Goal: Task Accomplishment & Management: Use online tool/utility

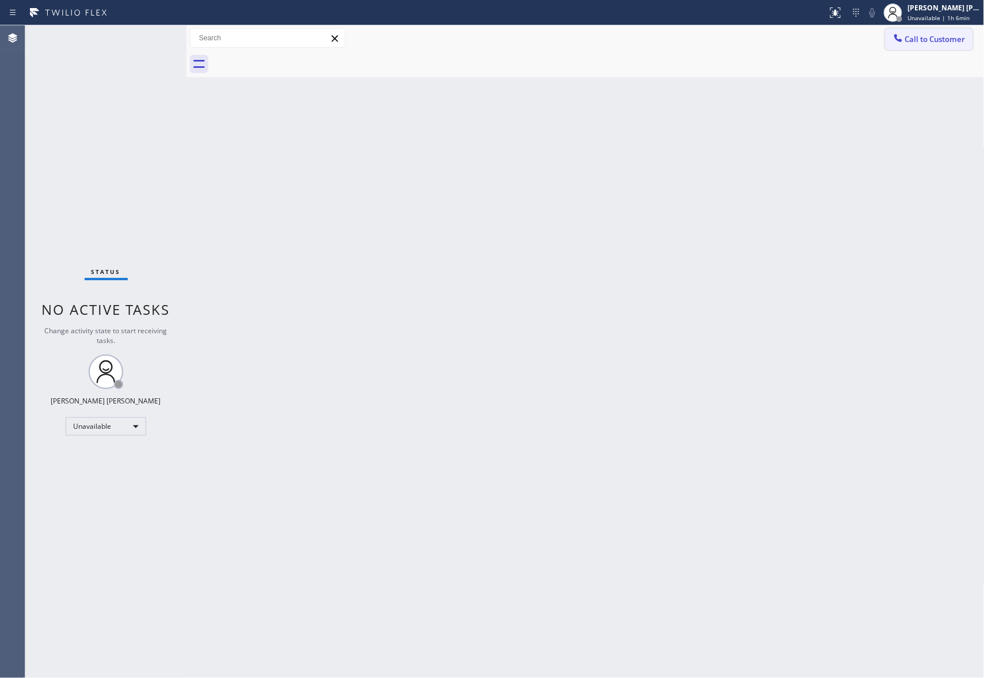
click at [946, 49] on button "Call to Customer" at bounding box center [929, 39] width 88 height 22
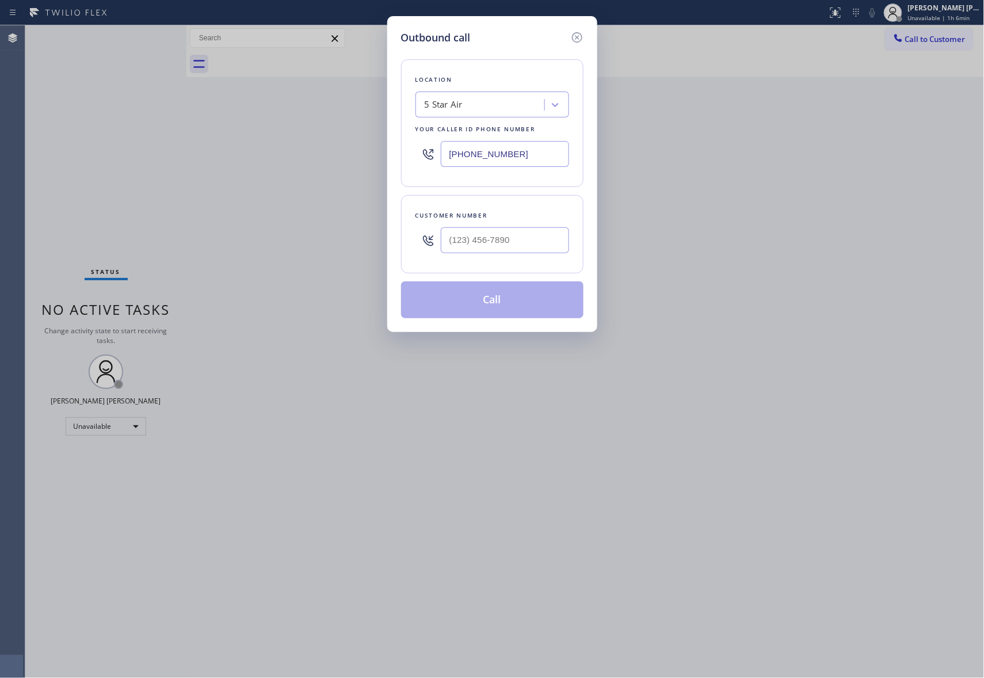
drag, startPoint x: 410, startPoint y: 149, endPoint x: 326, endPoint y: 147, distance: 84.1
click at [326, 147] on div "Outbound call Location 5 Star Air Your caller id phone number [PHONE_NUMBER] Cu…" at bounding box center [492, 339] width 984 height 678
paste input "305) 361-1689"
type input "[PHONE_NUMBER]"
drag, startPoint x: 374, startPoint y: 247, endPoint x: 355, endPoint y: 246, distance: 19.0
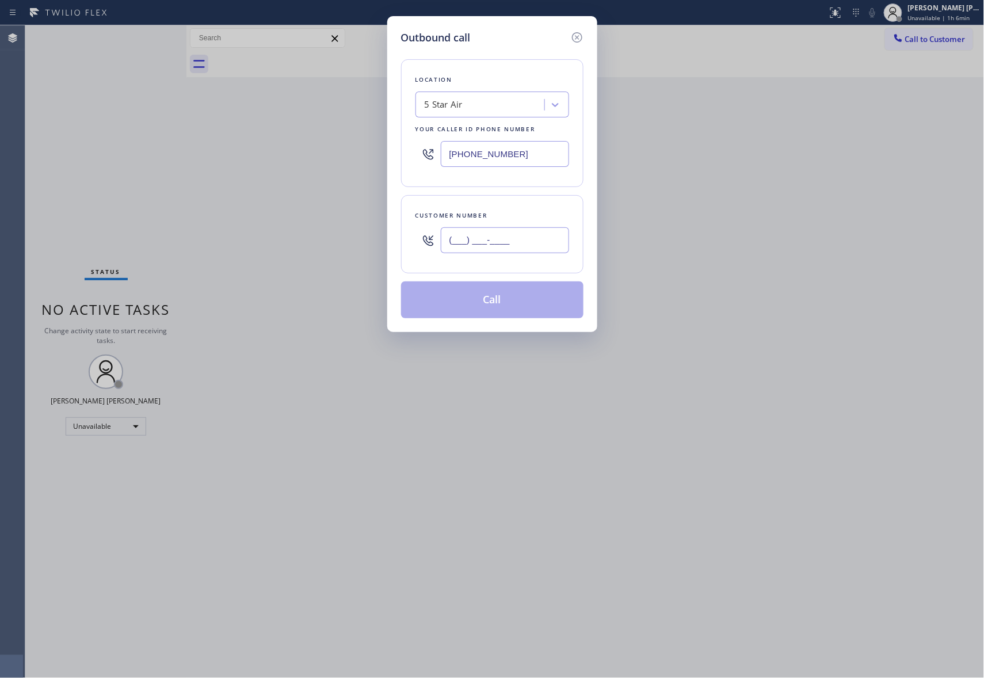
click at [355, 246] on div "Outbound call Location 5 Star Air Your caller id phone number [PHONE_NUMBER] Cu…" at bounding box center [492, 339] width 984 height 678
paste input "305) 361-1689"
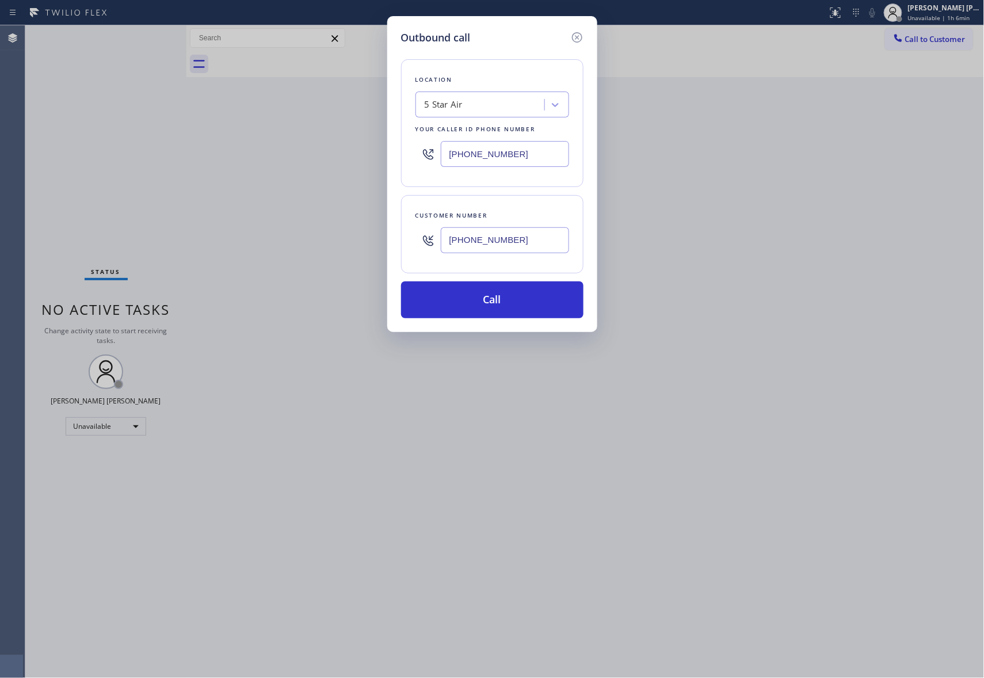
type input "[PHONE_NUMBER]"
drag, startPoint x: 424, startPoint y: 143, endPoint x: 349, endPoint y: 143, distance: 75.4
click at [349, 143] on div "Outbound call Location 5 Star Air Your caller id phone number [PHONE_NUMBER] Cu…" at bounding box center [492, 339] width 984 height 678
paste input "305) 676-0519"
type input "[PHONE_NUMBER]"
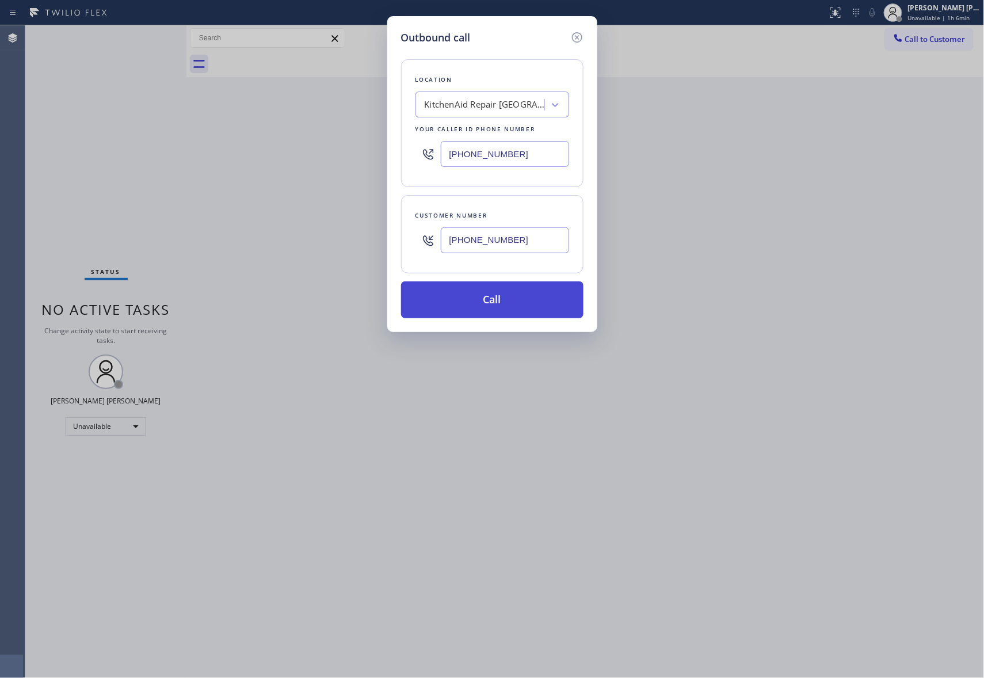
click at [494, 307] on button "Call" at bounding box center [492, 299] width 182 height 37
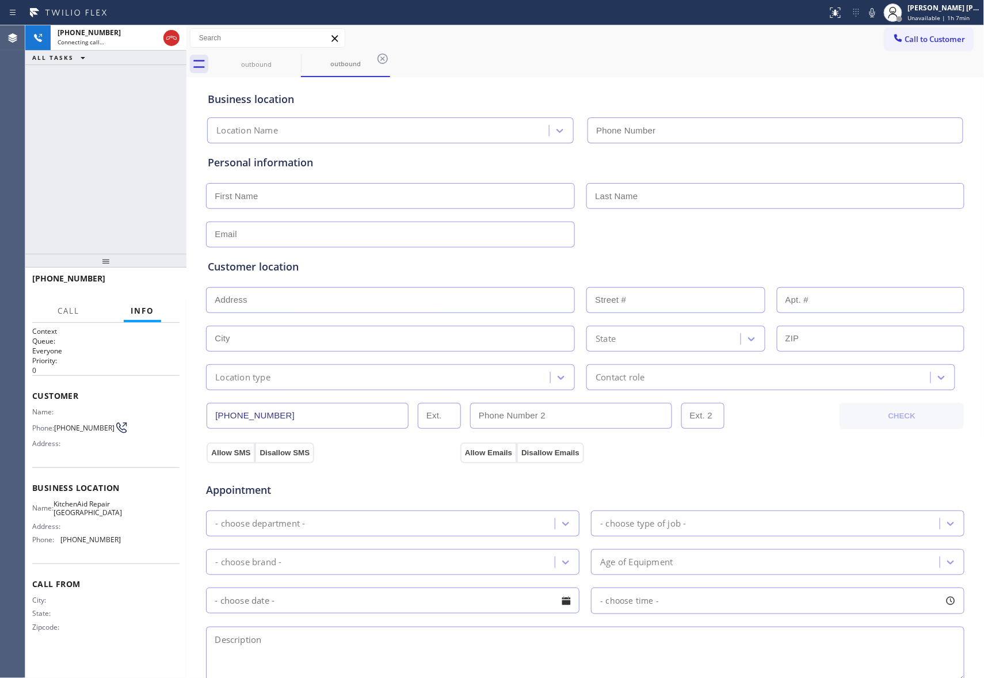
type input "[PHONE_NUMBER]"
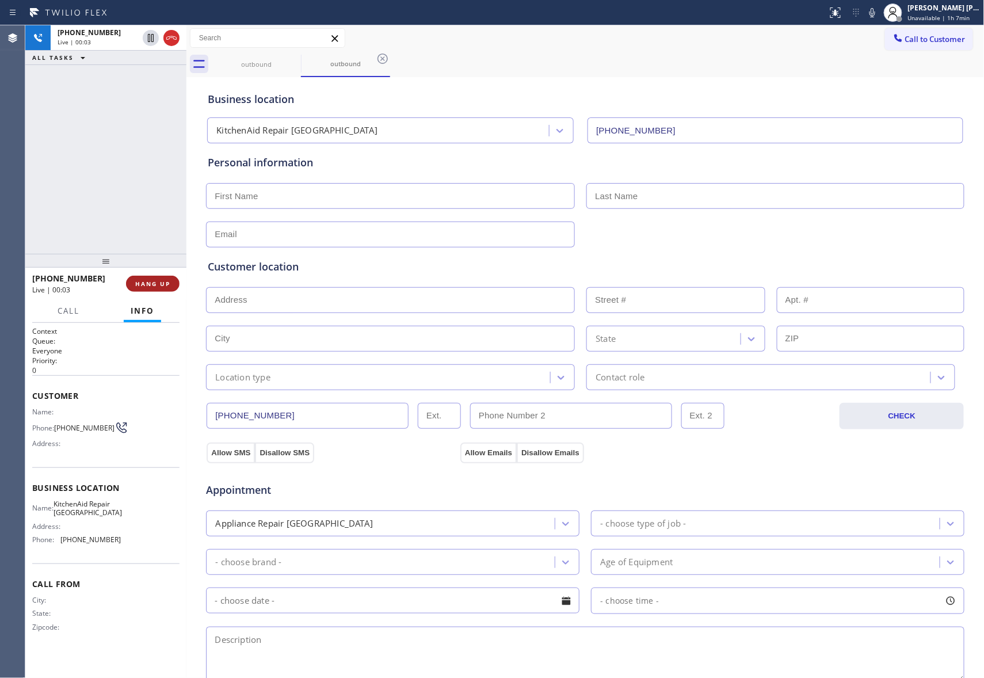
click at [151, 280] on span "HANG UP" at bounding box center [152, 284] width 35 height 8
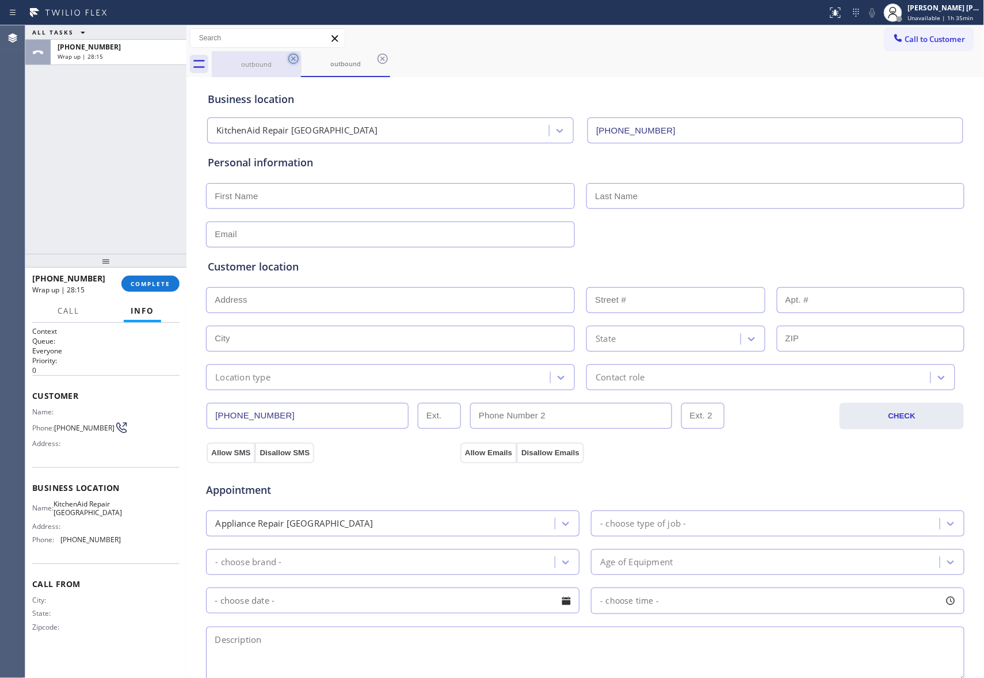
click at [290, 58] on icon at bounding box center [294, 59] width 14 height 14
click at [291, 58] on icon at bounding box center [294, 59] width 14 height 14
click at [301, 58] on div "outbound" at bounding box center [345, 64] width 89 height 26
click at [291, 58] on icon at bounding box center [294, 59] width 14 height 14
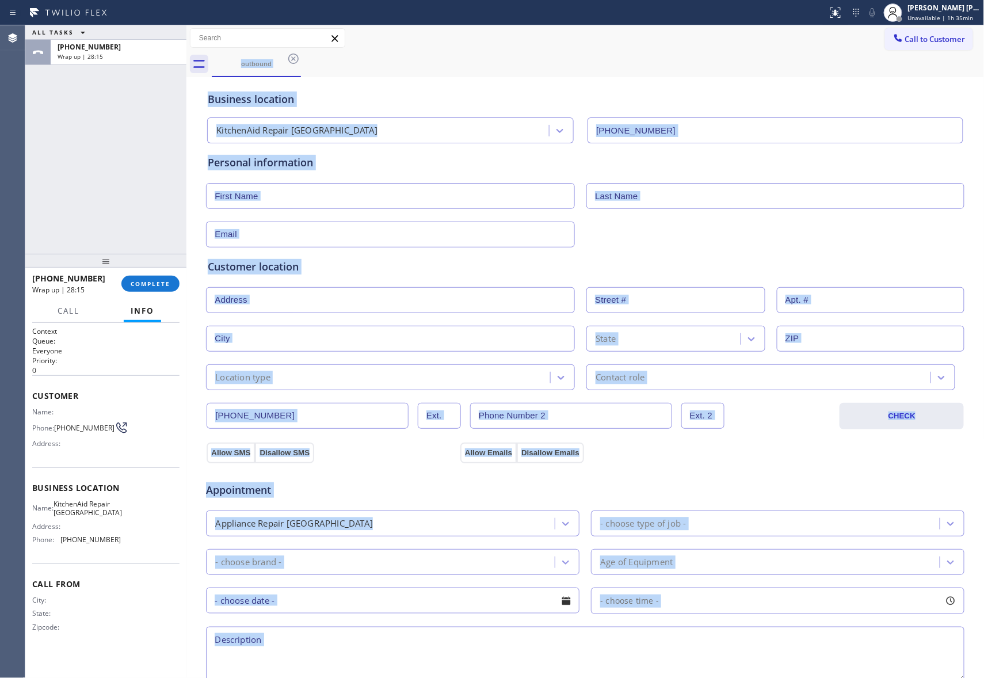
click at [291, 58] on div "outbound" at bounding box center [598, 64] width 773 height 26
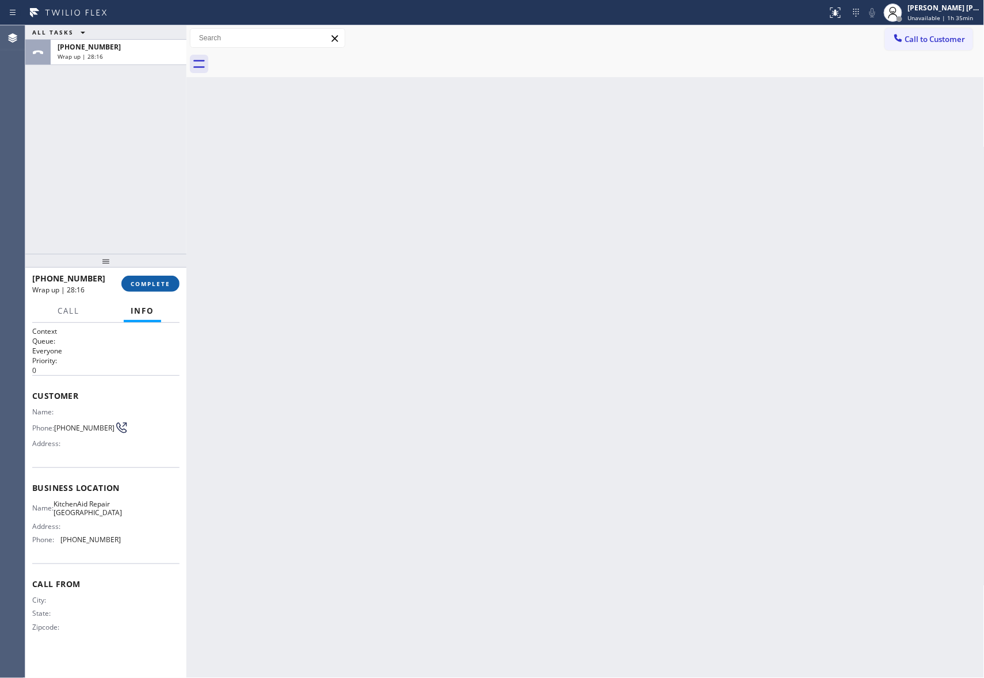
click at [150, 281] on span "COMPLETE" at bounding box center [151, 284] width 40 height 8
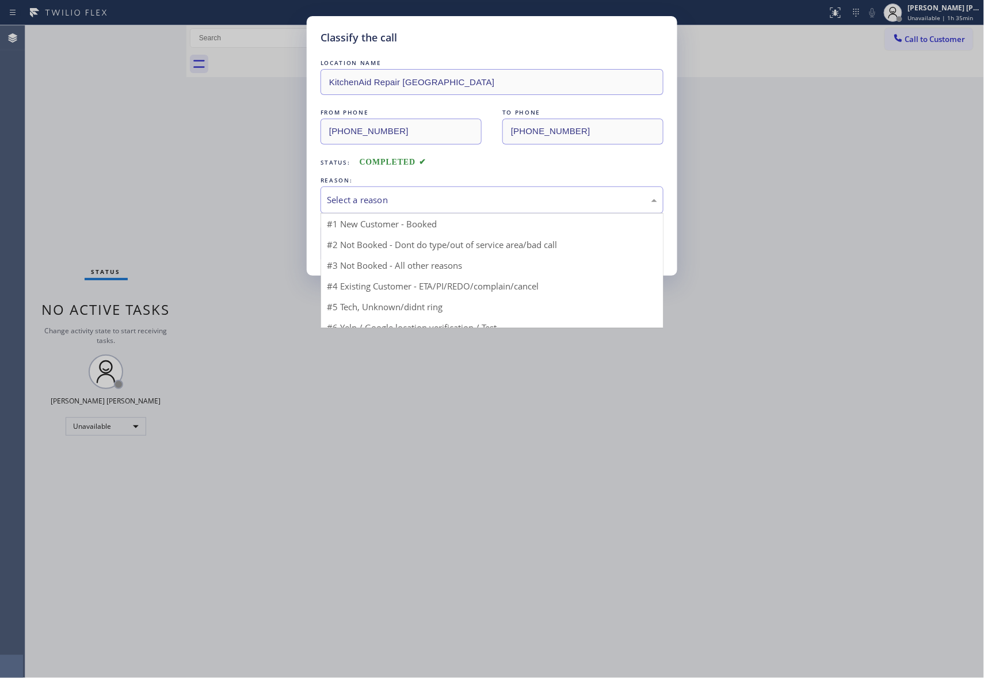
click at [387, 197] on div "Select a reason" at bounding box center [492, 199] width 330 height 13
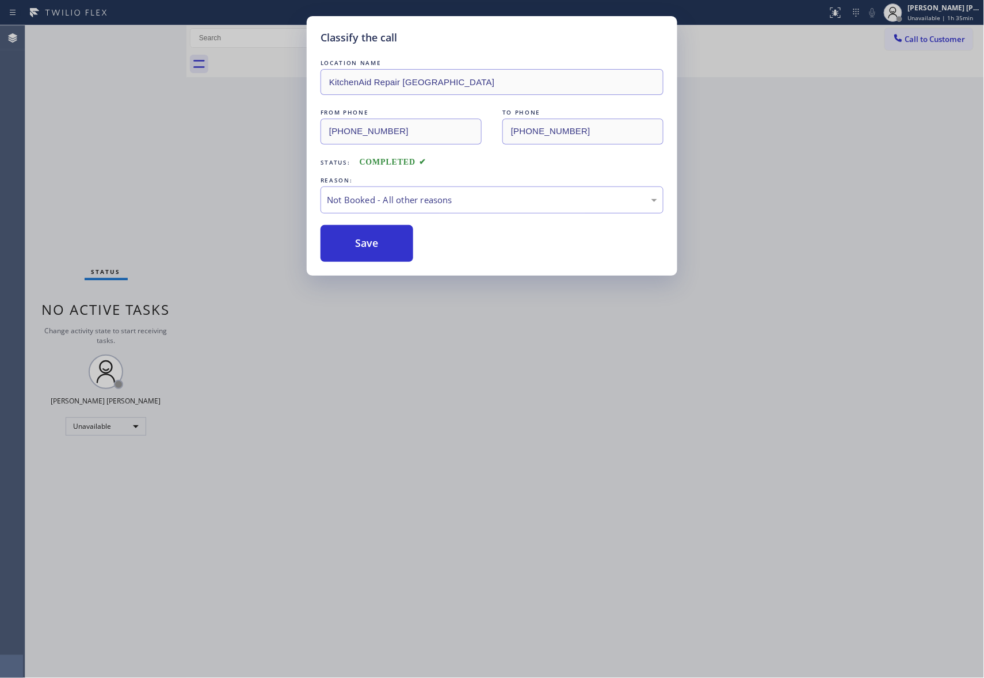
click at [364, 244] on button "Save" at bounding box center [367, 243] width 93 height 37
click at [973, 14] on div "Classify the call LOCATION NAME KitchenAid Repair [GEOGRAPHIC_DATA] FROM PHONE …" at bounding box center [492, 339] width 984 height 678
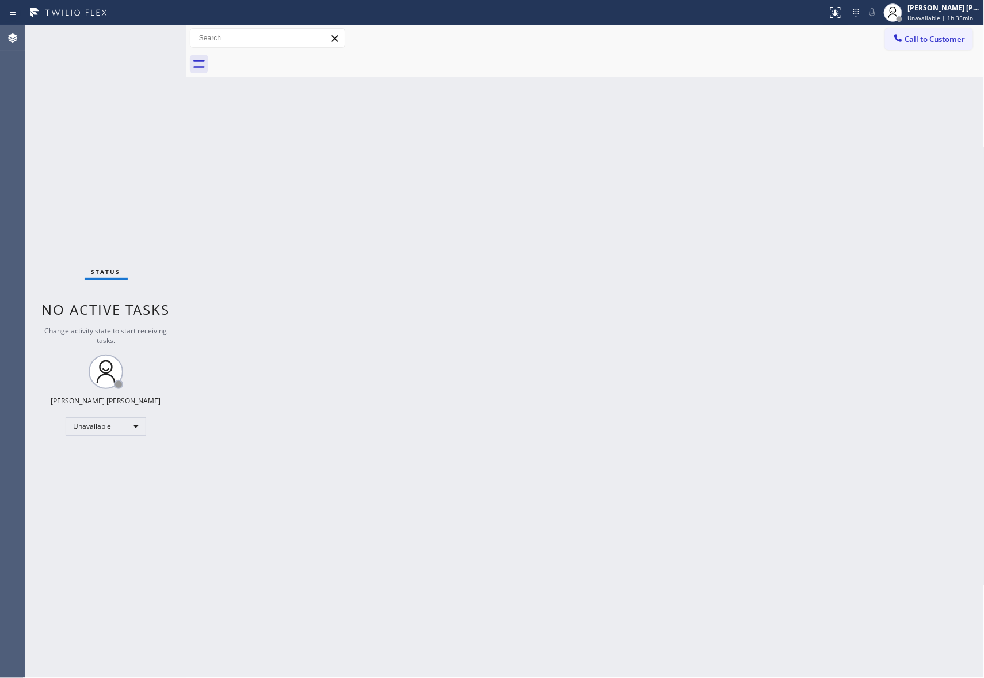
click at [973, 14] on div "Unavailable | 1h 35min" at bounding box center [944, 18] width 73 height 8
click at [901, 92] on button "Break" at bounding box center [927, 90] width 115 height 15
